Goal: Transaction & Acquisition: Purchase product/service

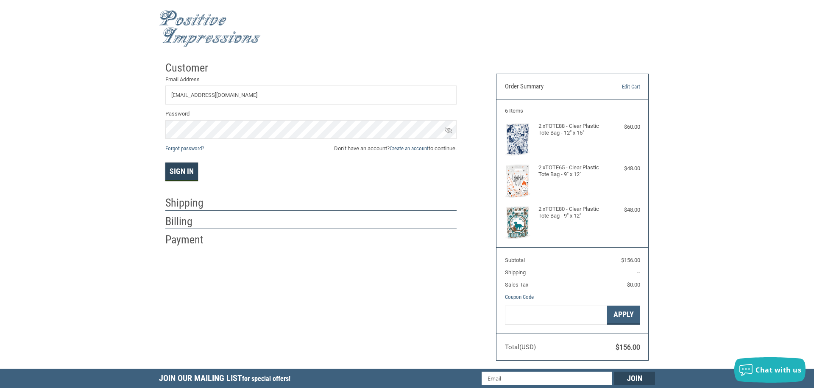
click at [188, 173] on button "Sign In" at bounding box center [181, 172] width 33 height 19
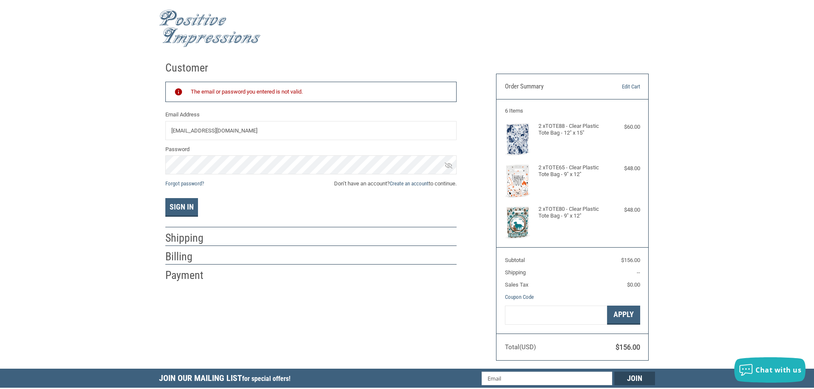
click at [448, 166] on icon at bounding box center [449, 166] width 8 height 6
click at [181, 209] on button "Sign In" at bounding box center [181, 207] width 33 height 19
click at [447, 167] on icon at bounding box center [449, 165] width 8 height 5
click at [631, 314] on button "Apply" at bounding box center [623, 315] width 33 height 19
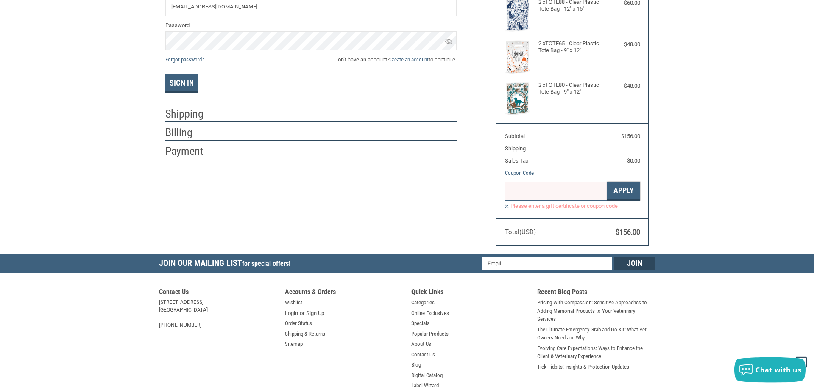
scroll to position [130, 0]
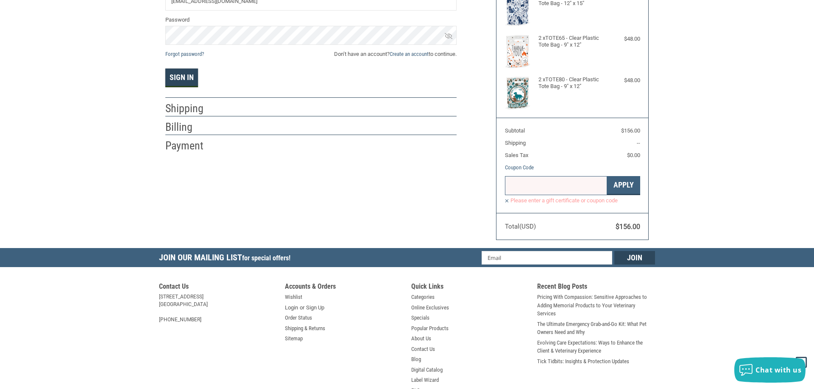
click at [176, 77] on button "Sign In" at bounding box center [181, 78] width 33 height 19
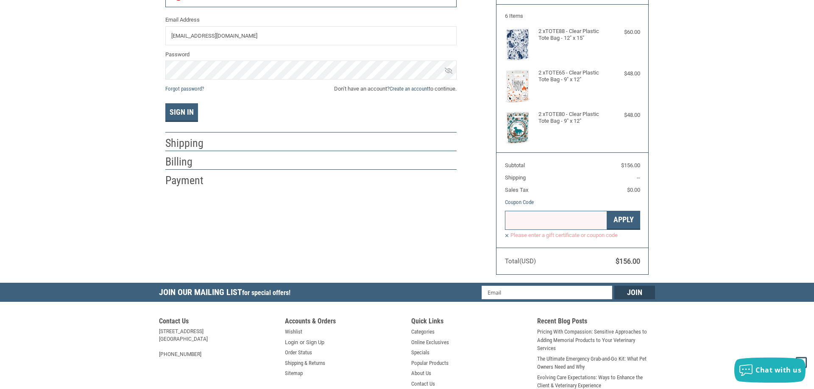
scroll to position [0, 0]
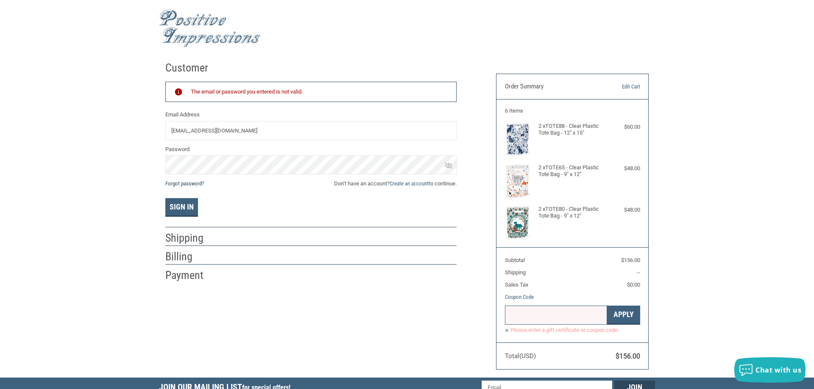
click at [185, 183] on link "Forgot password?" at bounding box center [184, 184] width 39 height 6
click at [181, 205] on button "Sign In" at bounding box center [181, 207] width 33 height 19
click at [185, 208] on button "Sign In" at bounding box center [181, 207] width 33 height 19
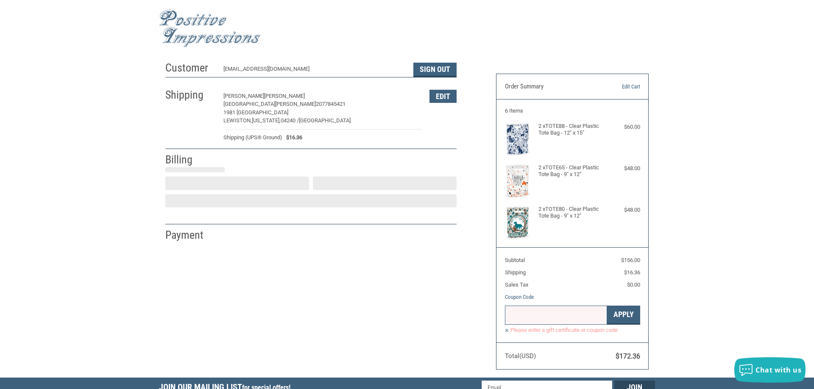
select select "US"
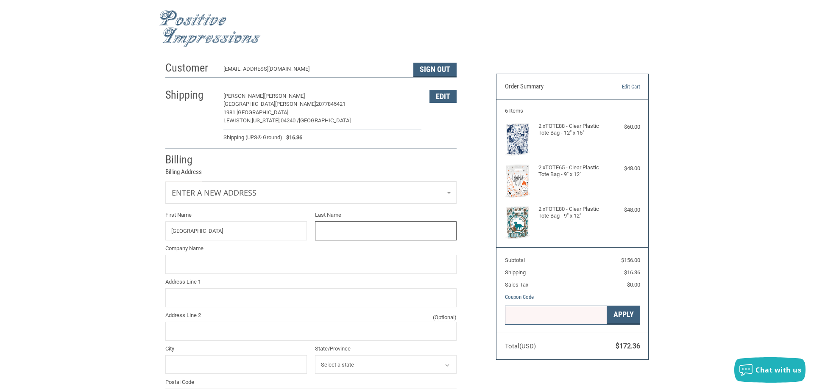
click at [355, 231] on input "Last Name" at bounding box center [386, 231] width 142 height 19
click at [230, 228] on input "[GEOGRAPHIC_DATA]" at bounding box center [236, 231] width 142 height 19
type input "L"
click at [196, 268] on input "Company Name" at bounding box center [310, 264] width 291 height 19
type input "[GEOGRAPHIC_DATA]"
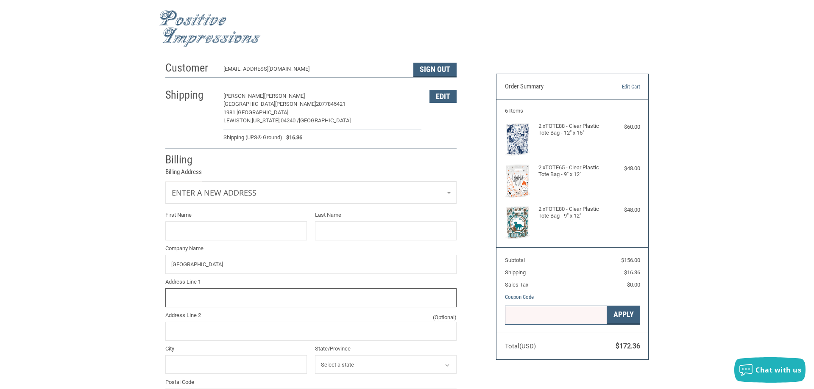
click at [187, 295] on input "Address Line 1" at bounding box center [310, 298] width 291 height 19
type input "1981 [GEOGRAPHIC_DATA]"
click at [176, 364] on input "City" at bounding box center [236, 365] width 142 height 19
type input "LEWISTON"
click at [315, 356] on select "Select a state [US_STATE] [US_STATE] [US_STATE] [US_STATE] [US_STATE] Armed For…" at bounding box center [386, 365] width 142 height 19
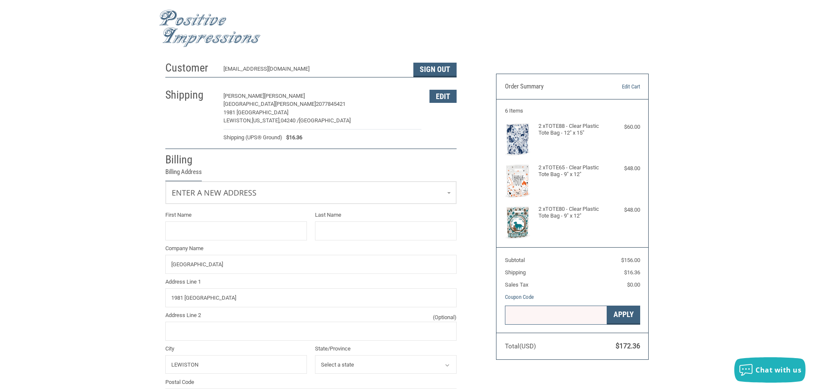
select select "ME"
click option "[US_STATE]" at bounding box center [0, 0] width 0 height 0
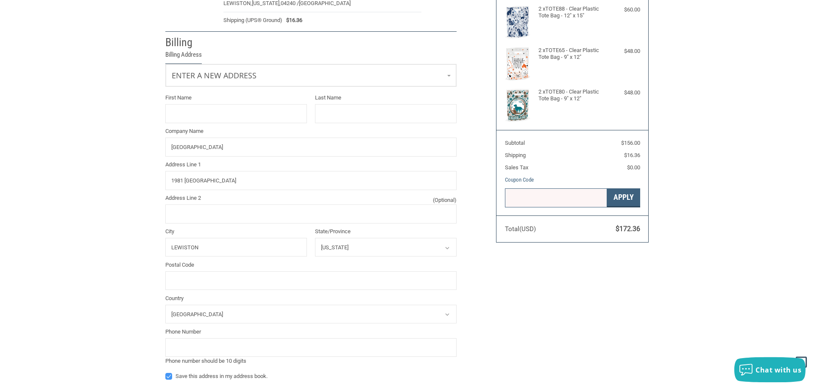
scroll to position [130, 0]
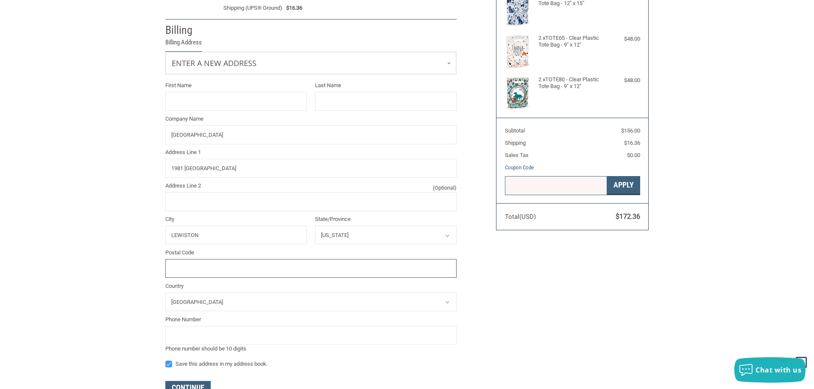
click at [190, 266] on input "Postal Code" at bounding box center [310, 268] width 291 height 19
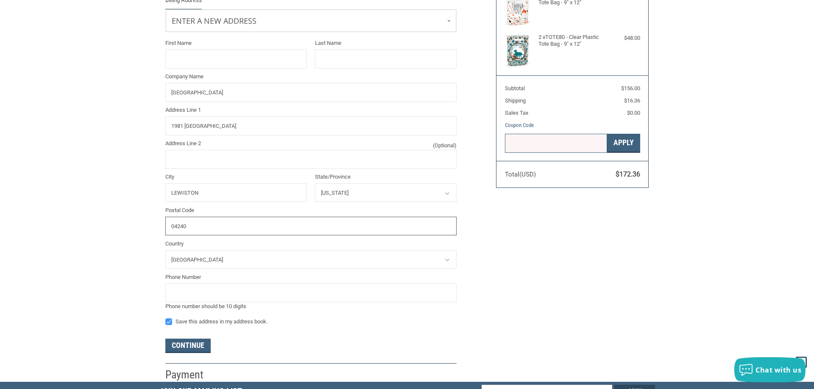
scroll to position [173, 0]
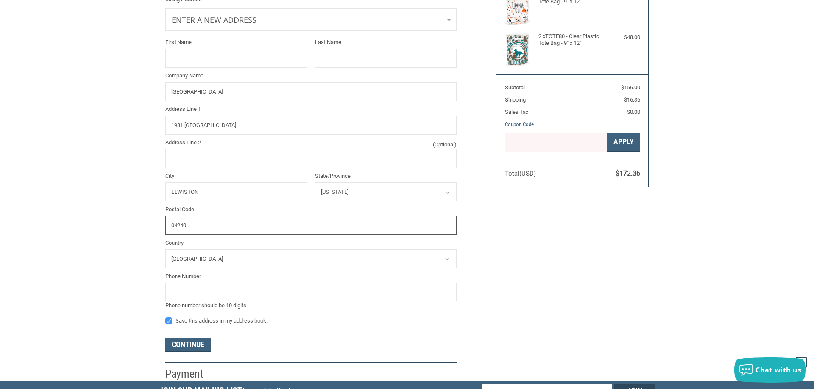
type input "04240"
click at [197, 292] on input "tel" at bounding box center [310, 292] width 291 height 19
type input "2077845421"
click at [191, 342] on button "Continue" at bounding box center [187, 345] width 45 height 14
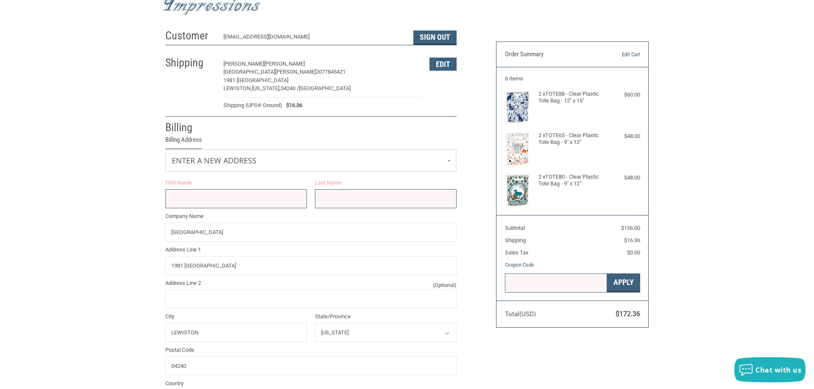
scroll to position [32, 0]
click at [186, 202] on input "First Name" at bounding box center [236, 199] width 142 height 19
type input "[PERSON_NAME]"
click at [350, 200] on input "Last Name" at bounding box center [386, 199] width 142 height 19
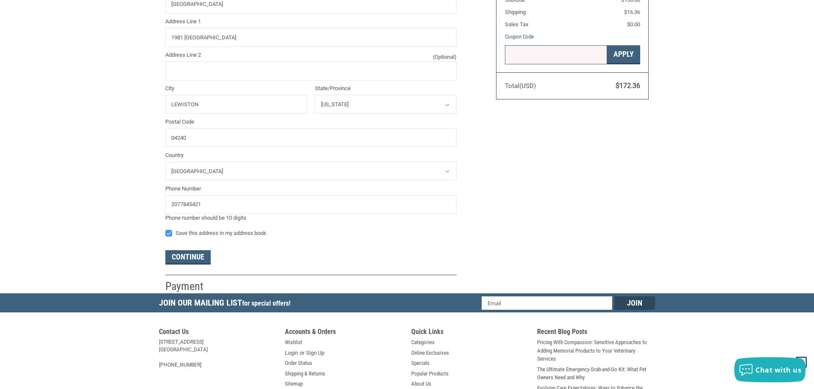
scroll to position [303, 0]
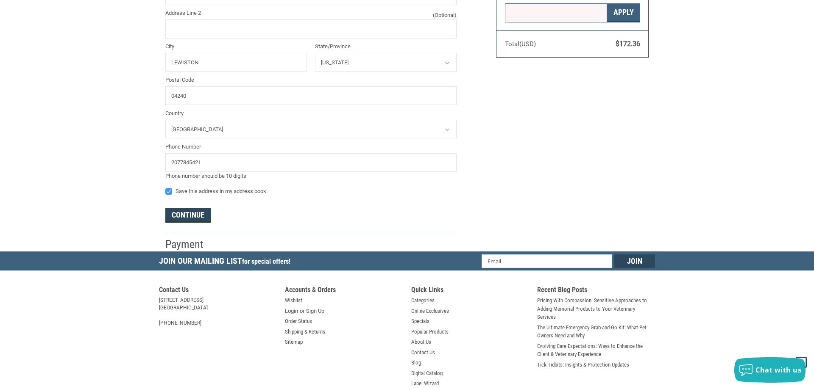
type input "[PERSON_NAME]"
click at [198, 213] on button "Continue" at bounding box center [187, 215] width 45 height 14
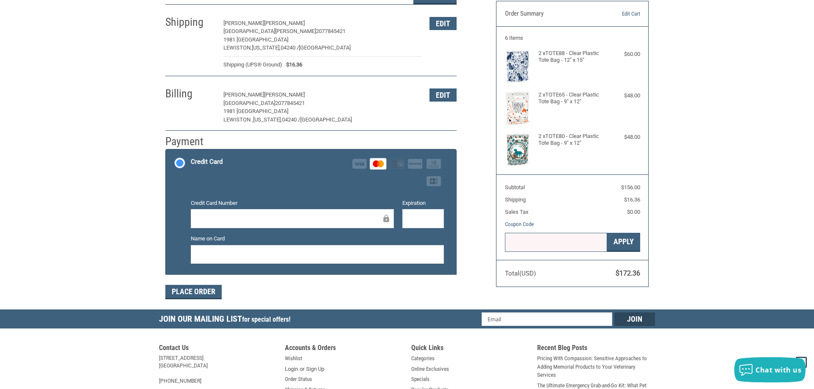
scroll to position [86, 0]
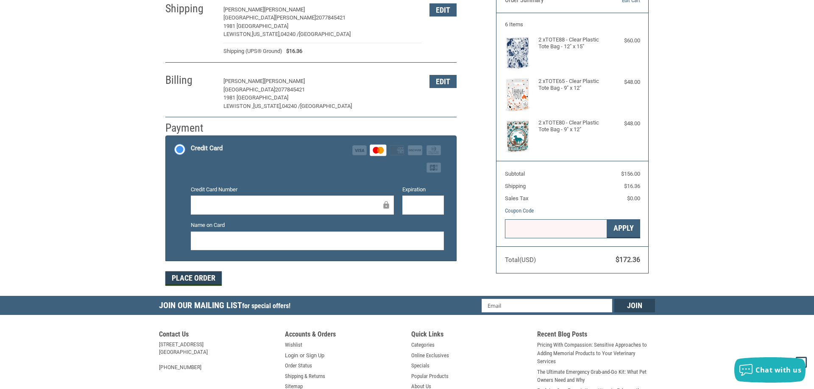
click at [189, 280] on button "Place Order" at bounding box center [193, 279] width 56 height 14
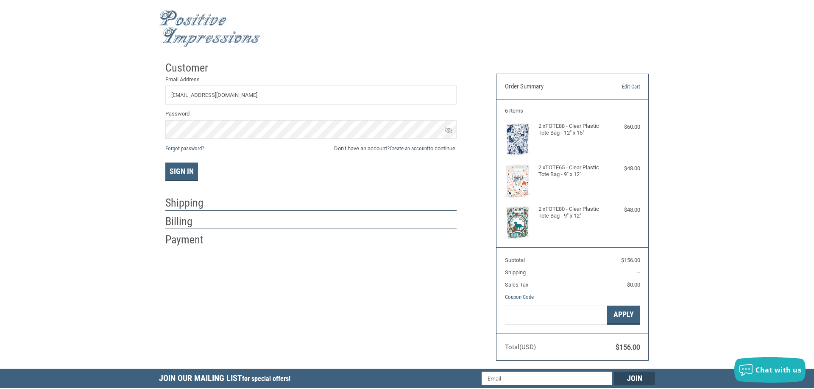
click at [449, 130] on icon at bounding box center [449, 130] width 8 height 6
click at [185, 175] on button "Sign In" at bounding box center [181, 172] width 33 height 19
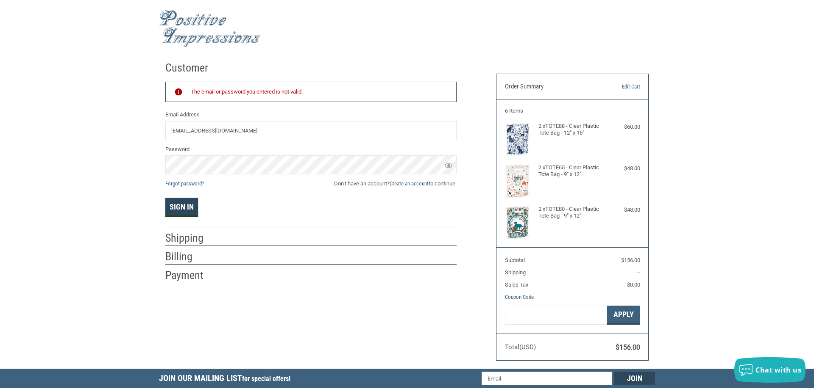
click at [177, 203] on button "Sign In" at bounding box center [181, 207] width 33 height 19
click at [180, 181] on link "Forgot password?" at bounding box center [184, 184] width 39 height 6
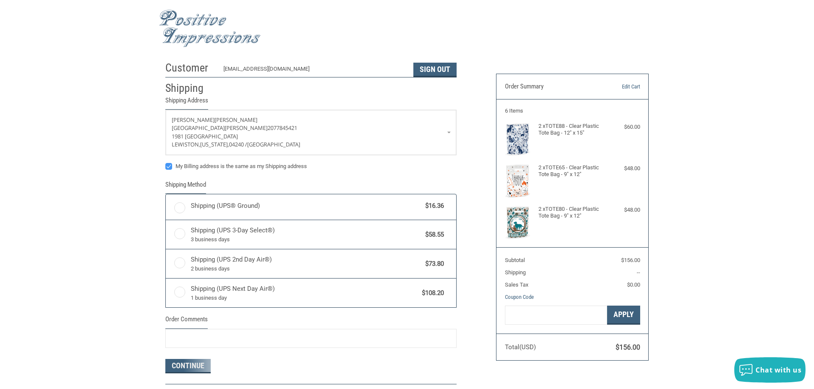
radio input "true"
